Goal: Task Accomplishment & Management: Use online tool/utility

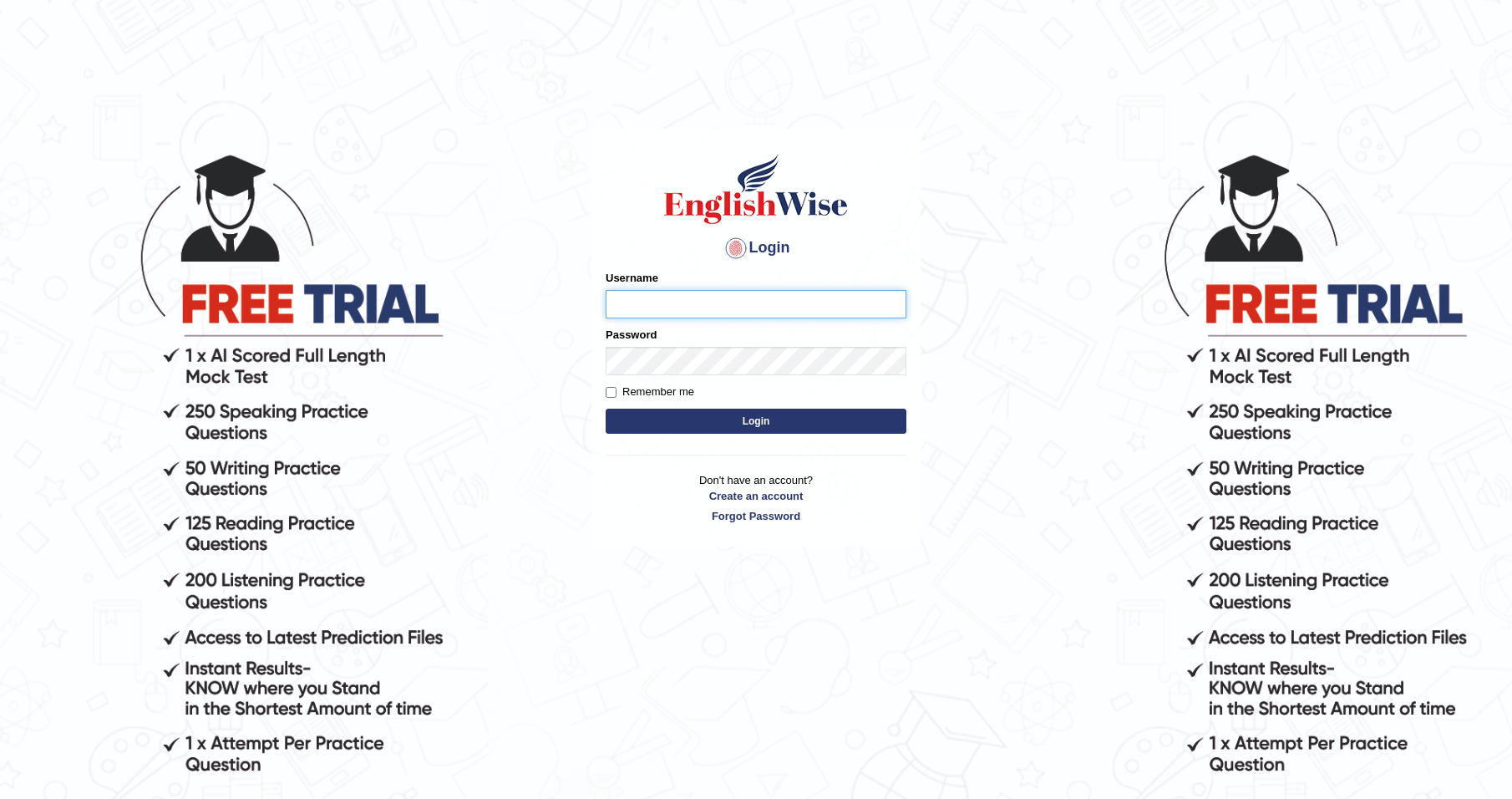
type input "JovicRecomendable"
click at [969, 138] on body "Login Please fix the following errors: Username JovicRecomendable Password Reme…" at bounding box center [756, 475] width 1512 height 799
type input "JovicRecomendable"
drag, startPoint x: 688, startPoint y: 416, endPoint x: 1226, endPoint y: 410, distance: 538.0
click at [689, 417] on button "Login" at bounding box center [756, 421] width 301 height 25
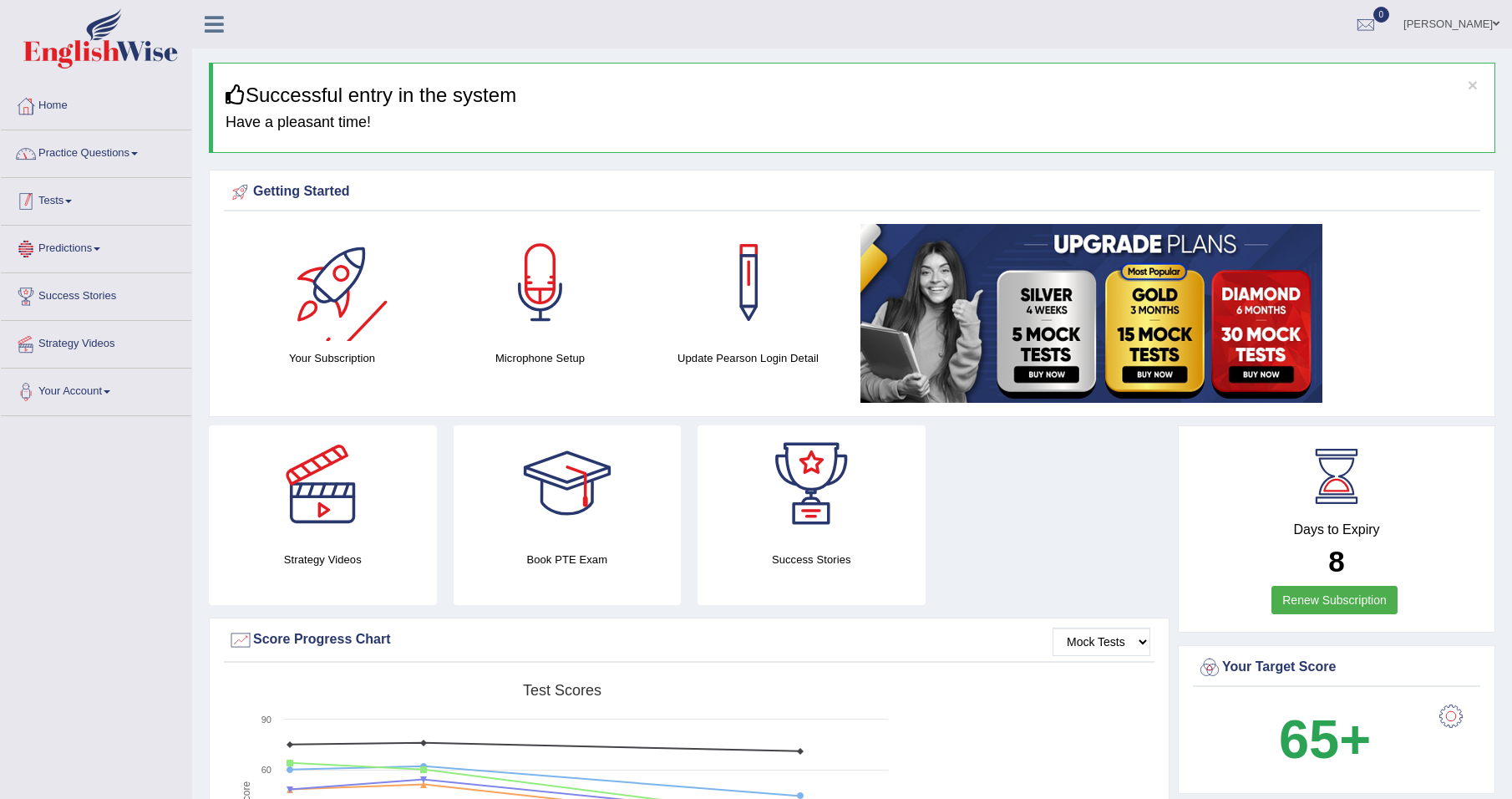
click at [106, 153] on link "Practice Questions" at bounding box center [96, 150] width 190 height 42
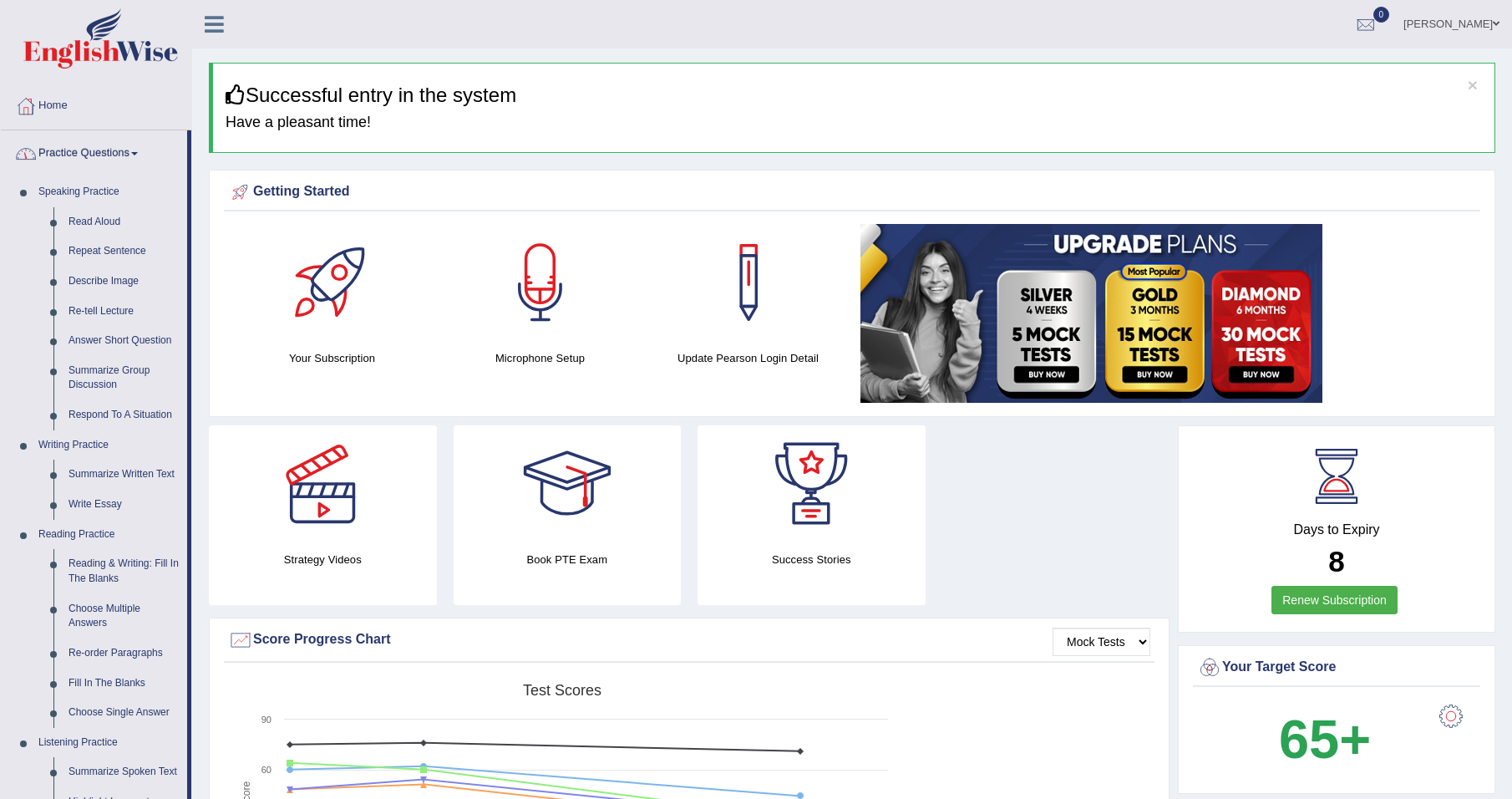
click at [117, 150] on link "Practice Questions" at bounding box center [94, 150] width 186 height 42
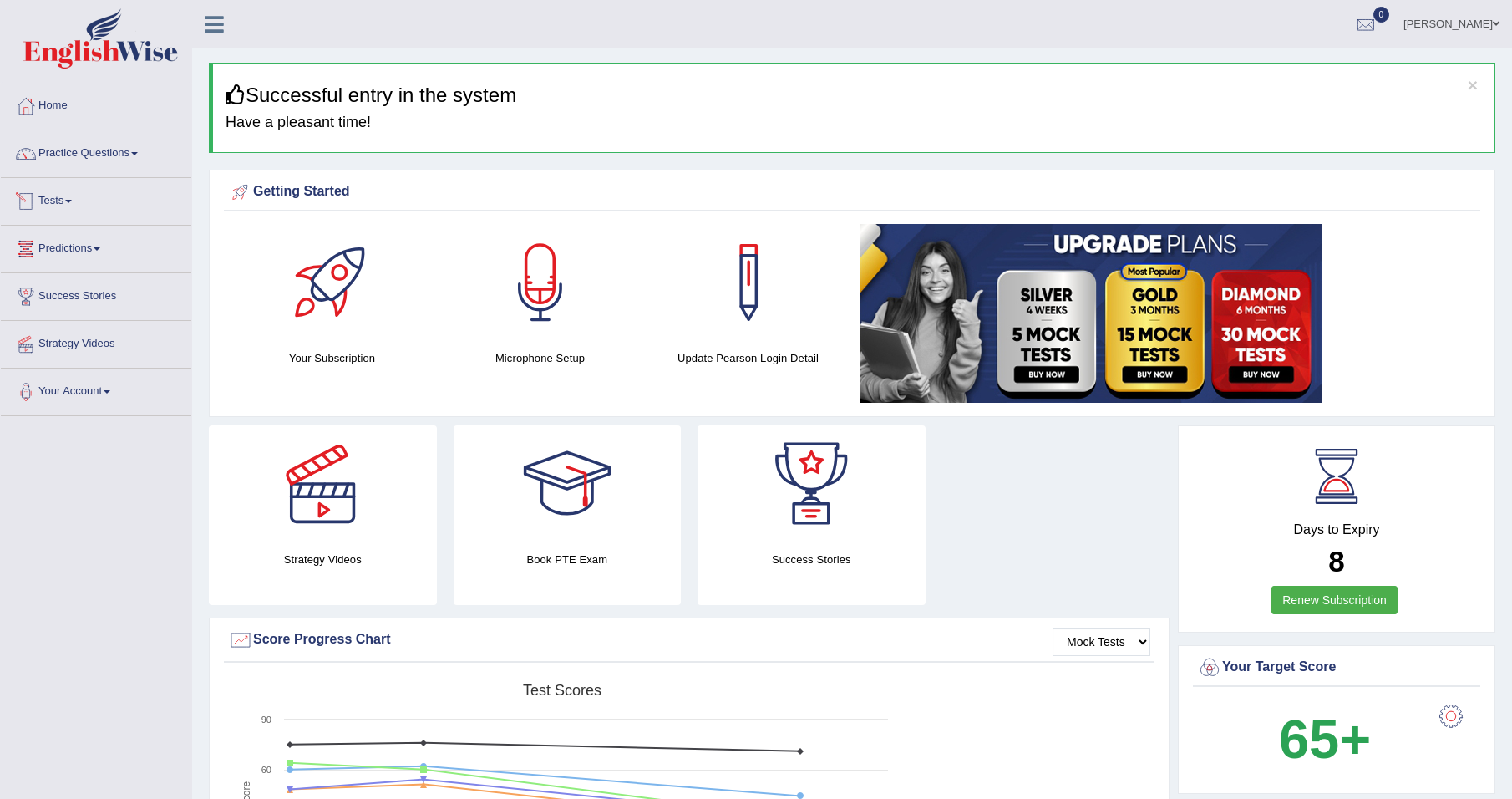
click at [66, 201] on link "Tests" at bounding box center [96, 198] width 190 height 42
click at [79, 266] on link "Take Mock Test" at bounding box center [109, 269] width 156 height 30
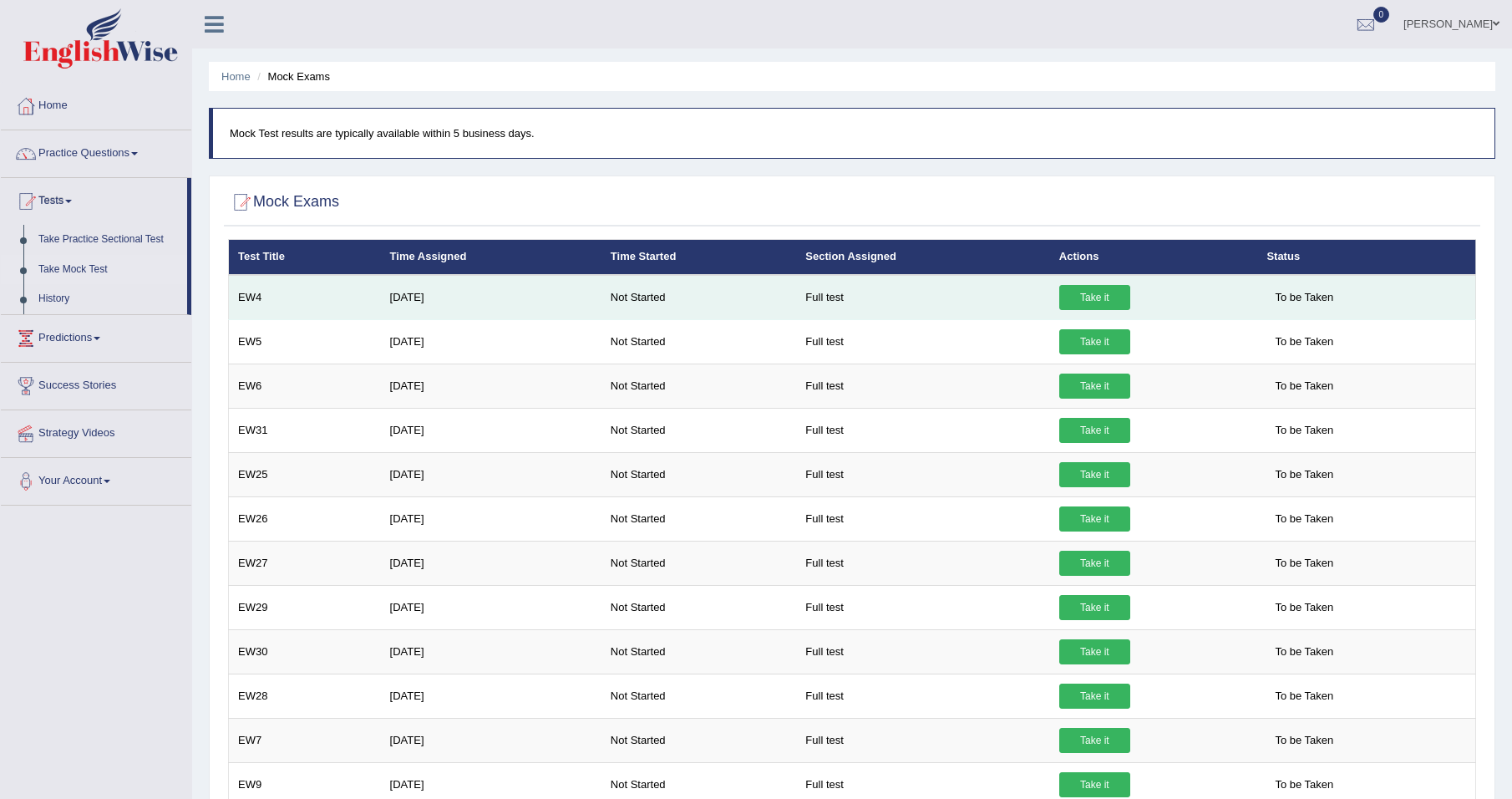
click at [1082, 295] on link "Take it" at bounding box center [1094, 297] width 71 height 25
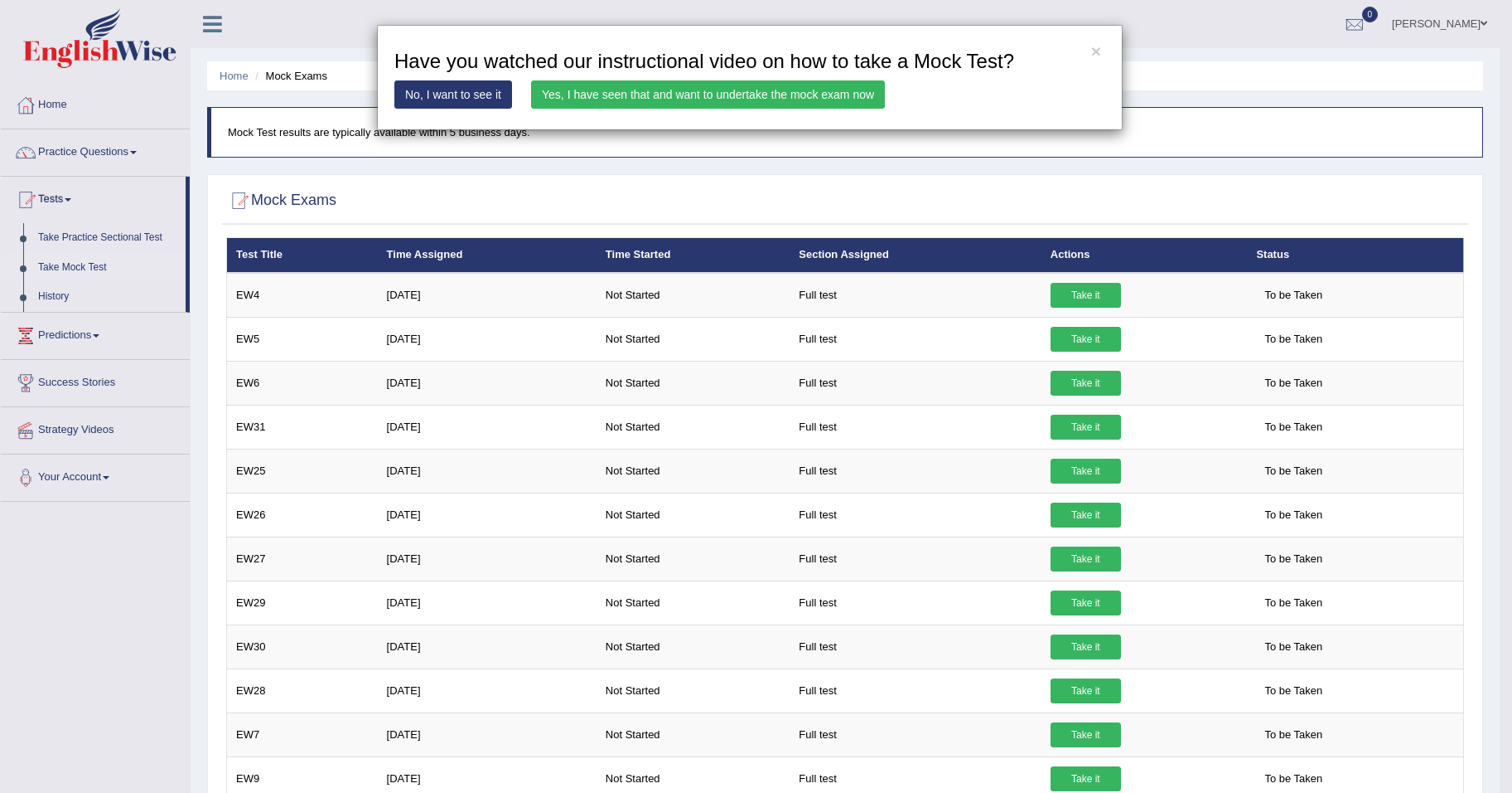
click at [791, 96] on link "Yes, I have seen that and want to undertake the mock exam now" at bounding box center [708, 93] width 353 height 28
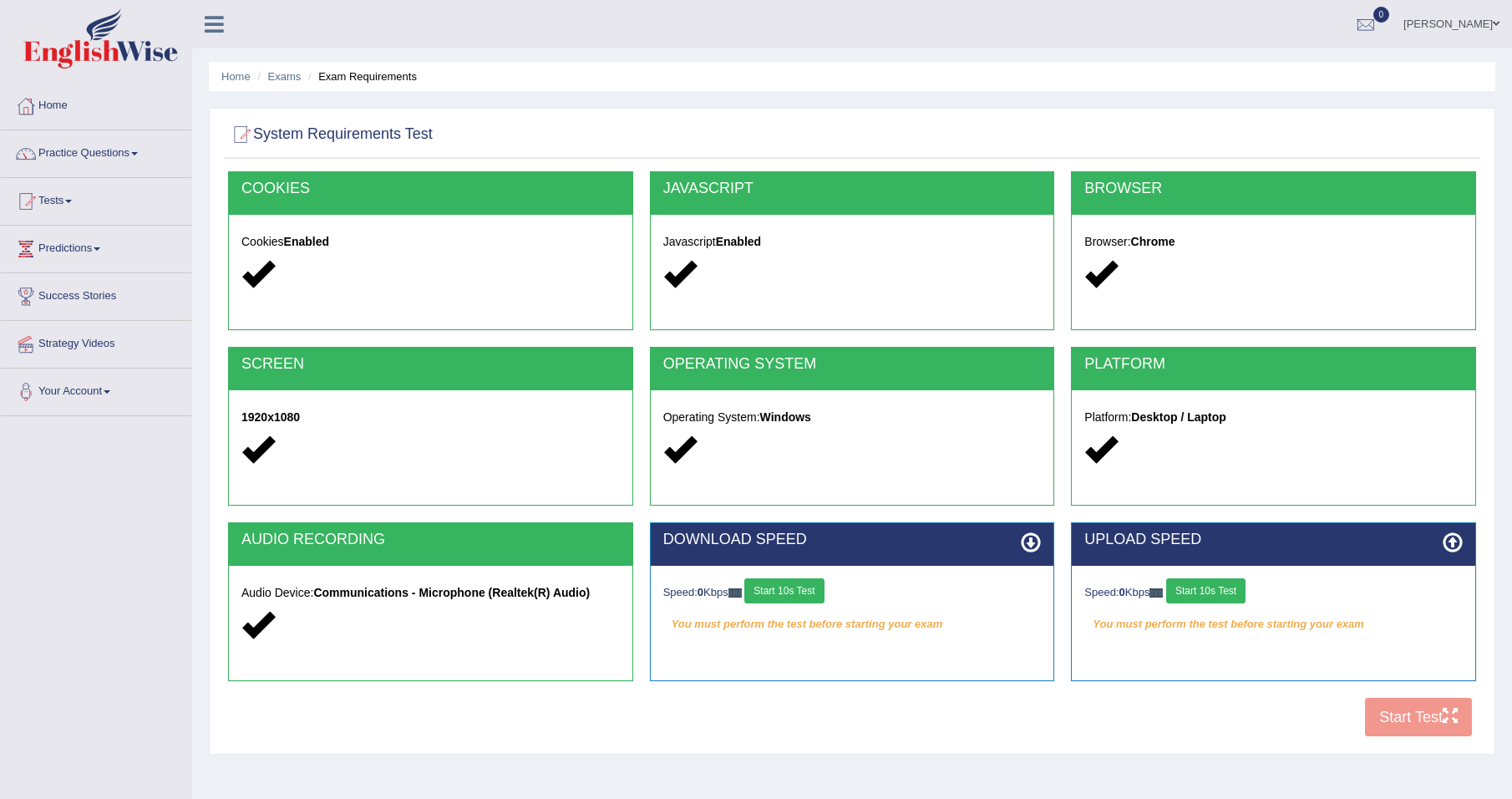
click at [1193, 590] on button "Start 10s Test" at bounding box center [1206, 590] width 80 height 25
click at [808, 599] on div "Speed: 0 Kbps Start 10s Test" at bounding box center [853, 592] width 379 height 29
click at [793, 592] on div "Speed: 0 Kbps Start 10s Test" at bounding box center [853, 592] width 379 height 29
click at [789, 588] on button "Start 10s Test" at bounding box center [785, 590] width 80 height 25
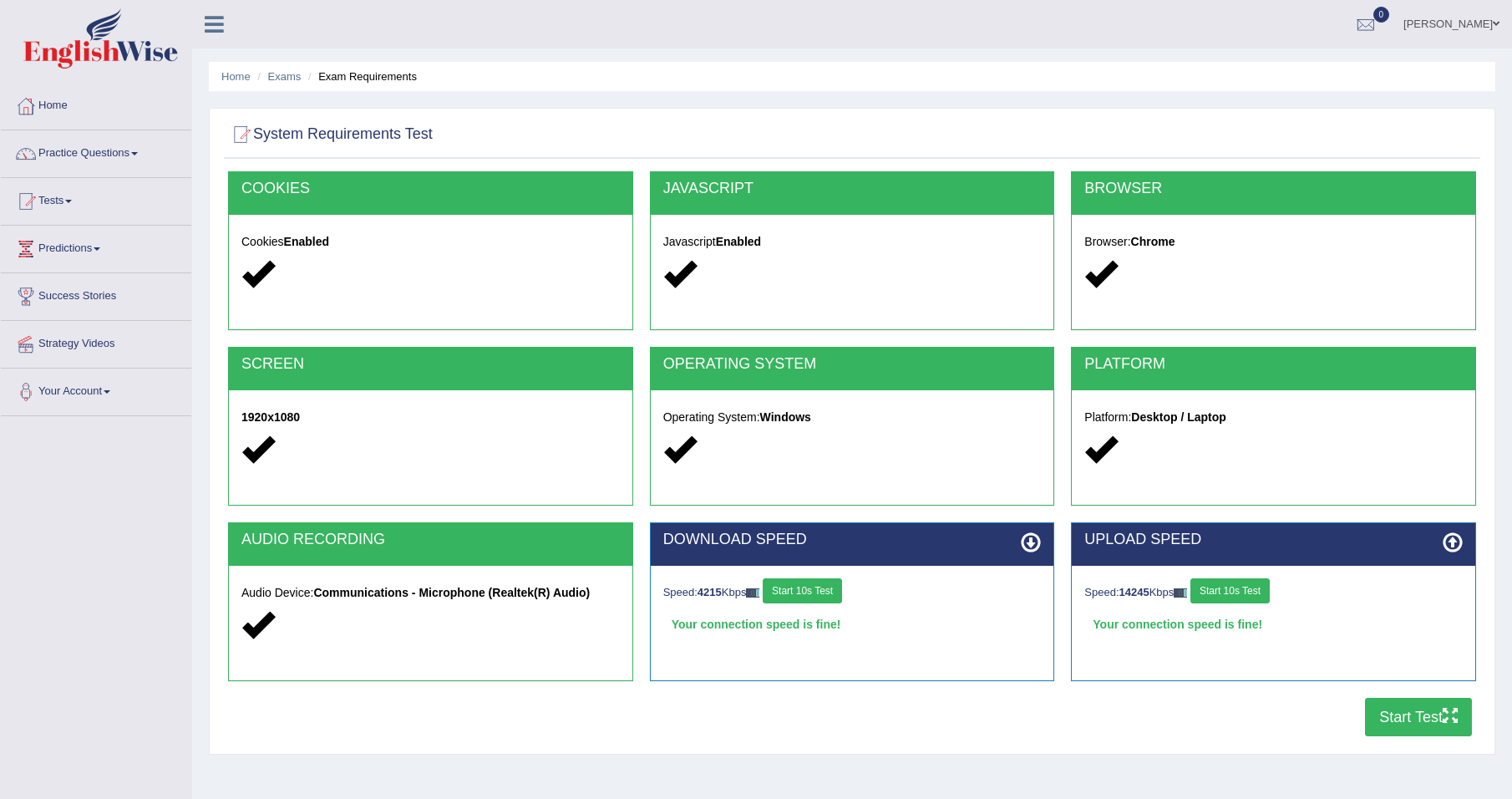
click at [1400, 714] on button "Start Test" at bounding box center [1419, 716] width 107 height 39
